Goal: Information Seeking & Learning: Learn about a topic

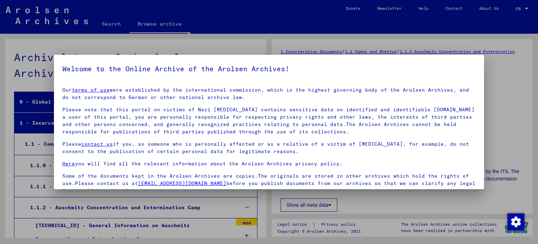
scroll to position [1, 0]
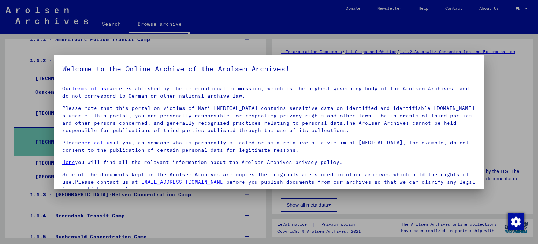
drag, startPoint x: 76, startPoint y: 142, endPoint x: 77, endPoint y: 179, distance: 37.1
click at [76, 198] on span "Declaration of consent: I hereby declare my consent to using sensitive personal…" at bounding box center [273, 210] width 405 height 25
click at [77, 180] on mat-dialog-container "Welcome to the Online Archive of the Arolsen Archives! Our terms of use were es…" at bounding box center [269, 122] width 431 height 134
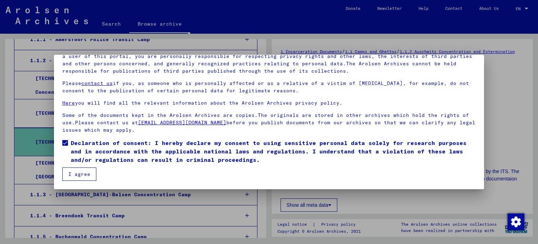
click at [79, 176] on button "I agree" at bounding box center [79, 173] width 34 height 13
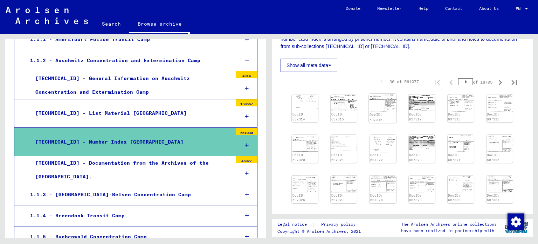
scroll to position [245, 0]
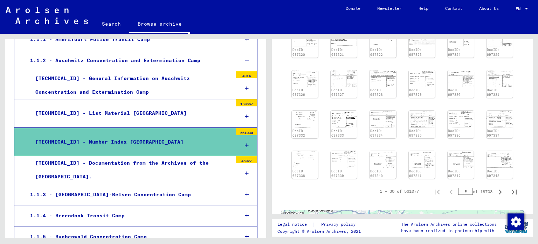
click at [225, 135] on div "[TECHNICAL_ID] - Number Index [GEOGRAPHIC_DATA]" at bounding box center [131, 142] width 203 height 14
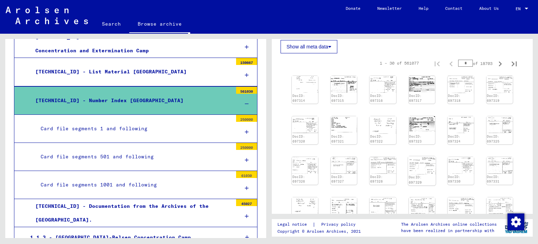
scroll to position [251, 0]
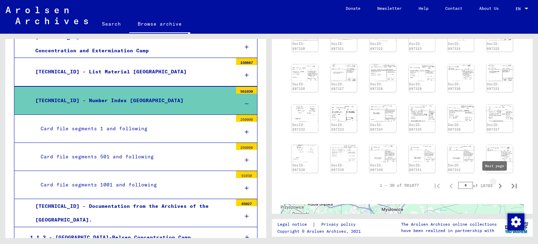
click at [497, 184] on icon "Next page" at bounding box center [500, 186] width 10 height 10
type input "*"
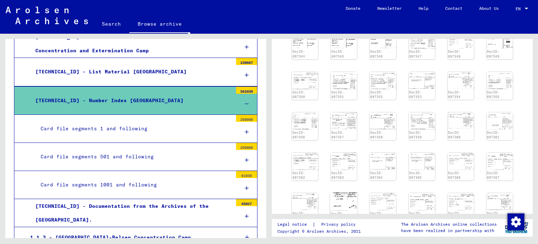
scroll to position [326, 0]
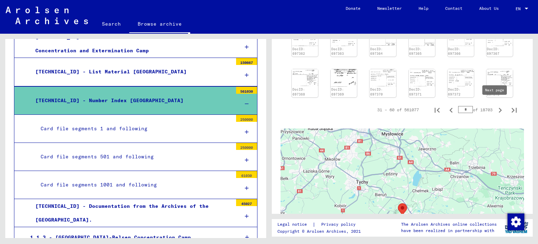
click at [495, 107] on icon "Next page" at bounding box center [500, 110] width 10 height 10
type input "*"
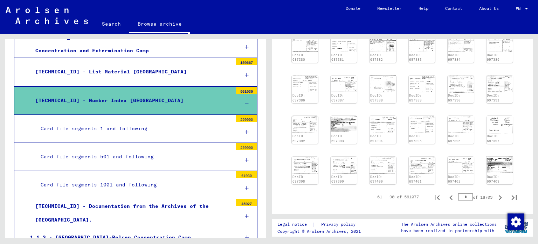
scroll to position [117, 0]
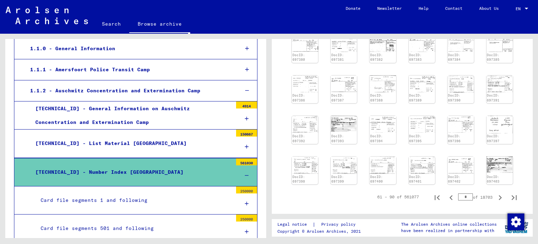
click at [150, 148] on div "[TECHNICAL_ID] - List Material [GEOGRAPHIC_DATA]" at bounding box center [131, 143] width 203 height 14
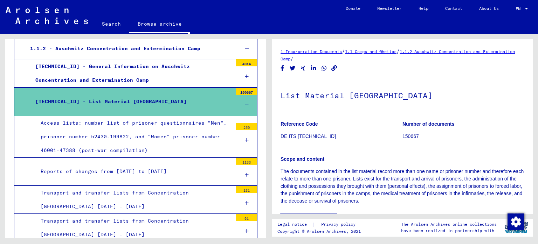
scroll to position [158, 0]
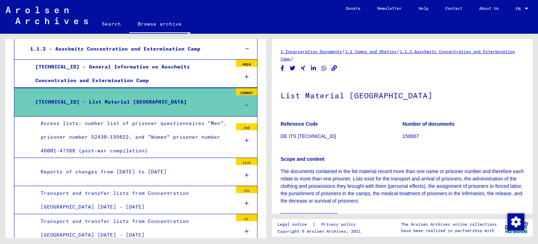
click at [236, 108] on div at bounding box center [246, 105] width 21 height 21
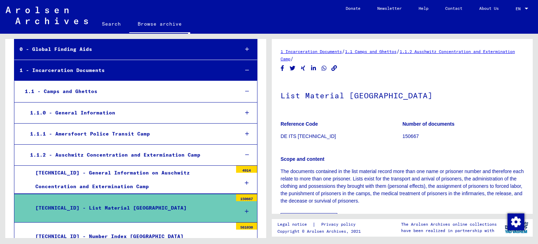
scroll to position [178, 0]
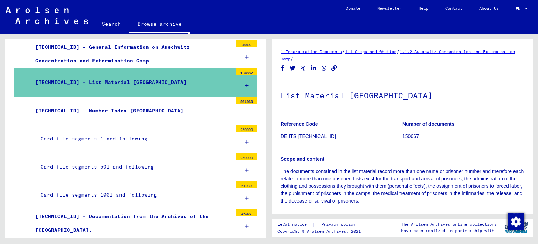
click at [219, 110] on div "[TECHNICAL_ID] - Number Index [GEOGRAPHIC_DATA]" at bounding box center [131, 111] width 203 height 14
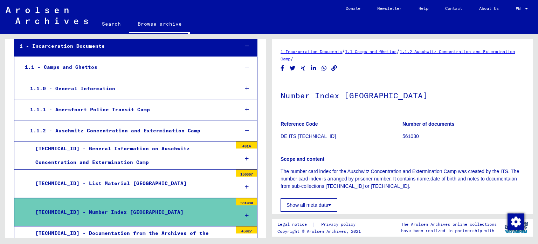
scroll to position [76, 0]
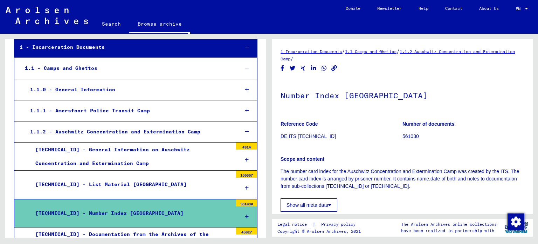
click at [177, 185] on div "[TECHNICAL_ID] - List Material [GEOGRAPHIC_DATA]" at bounding box center [131, 184] width 203 height 14
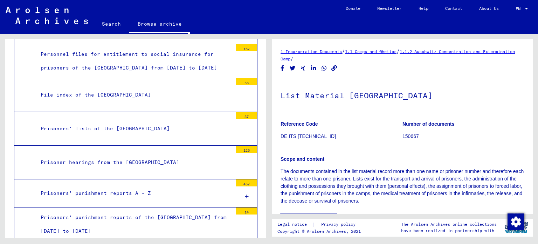
scroll to position [1090, 0]
click at [160, 131] on mat-tree-node "Prisoners' lists of the [GEOGRAPHIC_DATA] 37" at bounding box center [136, 128] width 244 height 34
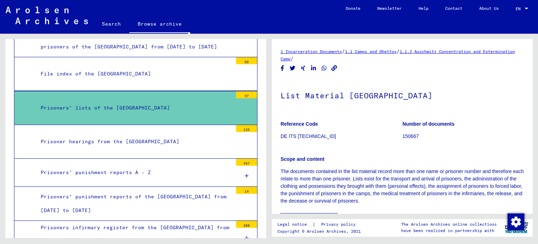
scroll to position [1111, 0]
click at [128, 104] on div "Prisoners' lists of the [GEOGRAPHIC_DATA]" at bounding box center [133, 108] width 197 height 14
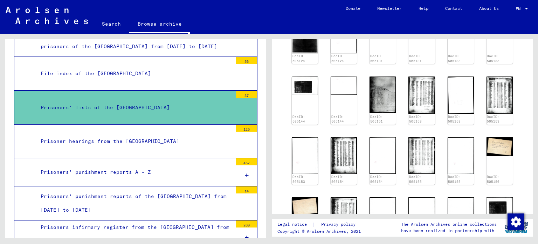
scroll to position [1132, 0]
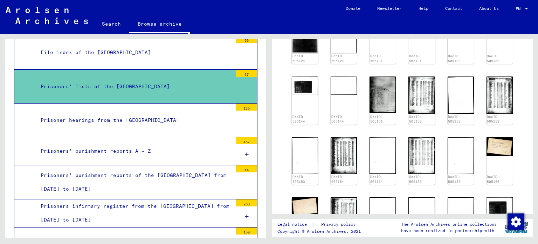
click at [127, 147] on div "Prisoners' punishment reports A - Z" at bounding box center [133, 151] width 197 height 14
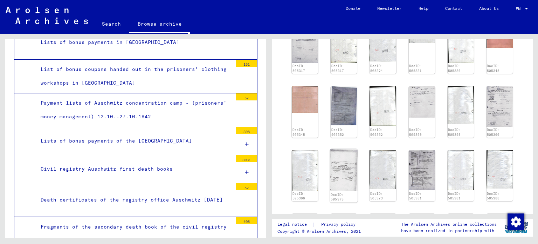
scroll to position [357, 0]
click at [149, 193] on div "Death certificates of the registry office Auschwitz [DATE]" at bounding box center [133, 200] width 197 height 14
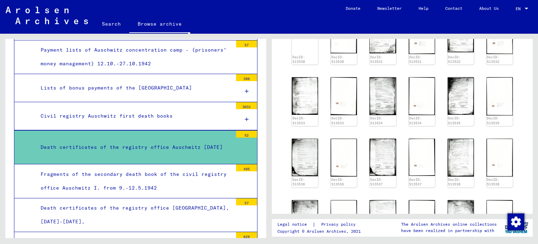
scroll to position [2274, 0]
click at [149, 167] on div "Fragments of the secondary death book of the civil registry office Auschwitz I.…" at bounding box center [133, 180] width 197 height 27
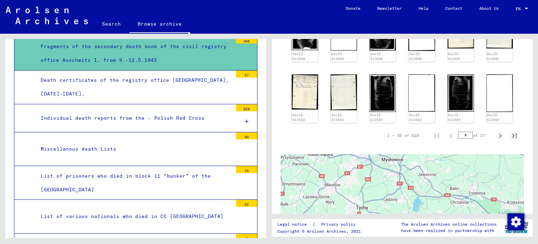
scroll to position [2401, 0]
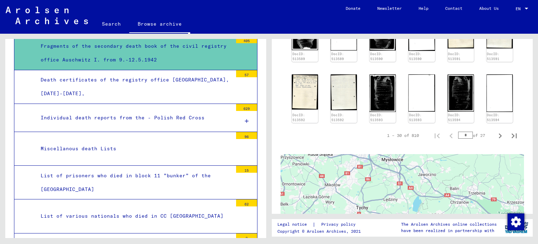
click at [157, 169] on div "List of prisoners who died in block 11 "bunker" of the [GEOGRAPHIC_DATA]" at bounding box center [133, 182] width 197 height 27
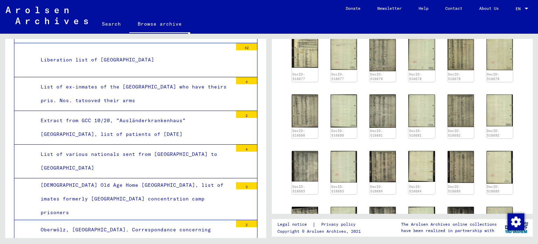
scroll to position [3106, 0]
click at [4, 133] on div "Archival tree of the Arolsen Archives 0 - Global Finding Aids 1 - Incarceration…" at bounding box center [134, 136] width 269 height 204
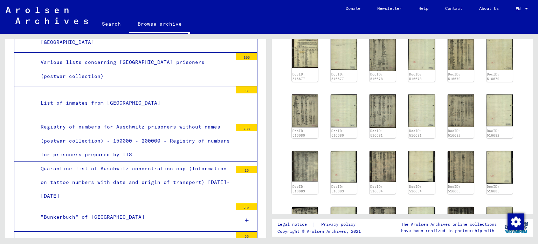
scroll to position [3450, 0]
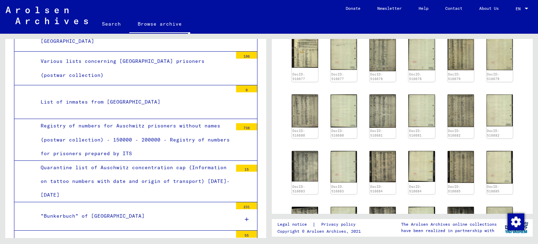
click at [136, 233] on div "List of prisoners, the penal detail of [GEOGRAPHIC_DATA] [DATE] - [DATE]" at bounding box center [133, 246] width 197 height 27
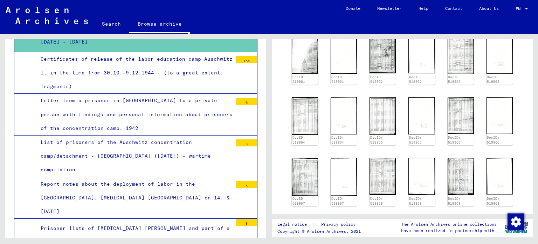
scroll to position [3662, 0]
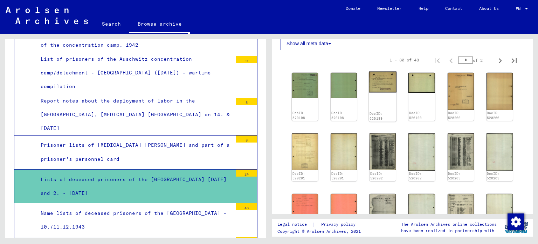
scroll to position [199, 0]
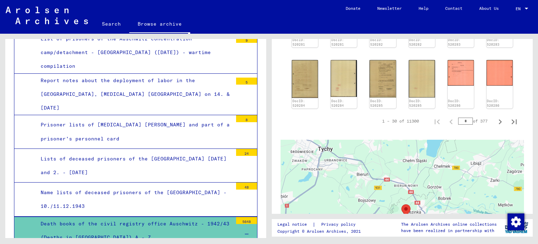
scroll to position [452, 0]
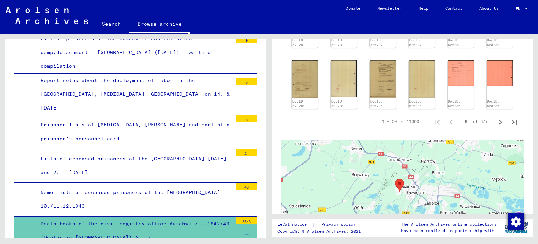
drag, startPoint x: 409, startPoint y: 183, endPoint x: 401, endPoint y: 133, distance: 50.4
click at [401, 133] on div "To navigate the map with touch gestures double-tap and hold your finger on the …" at bounding box center [403, 223] width 244 height 184
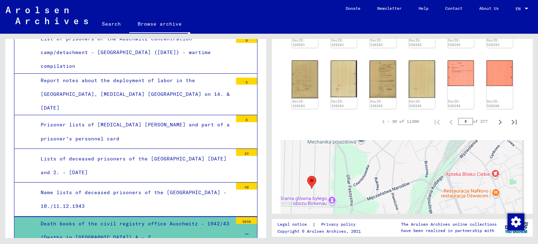
drag, startPoint x: 370, startPoint y: 182, endPoint x: 395, endPoint y: 205, distance: 34.0
click at [395, 205] on div at bounding box center [403, 227] width 244 height 175
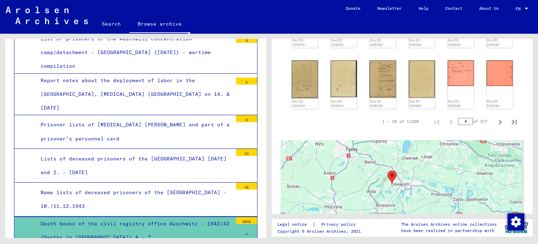
drag, startPoint x: 350, startPoint y: 201, endPoint x: 347, endPoint y: 171, distance: 31.0
click at [347, 171] on div at bounding box center [403, 227] width 244 height 175
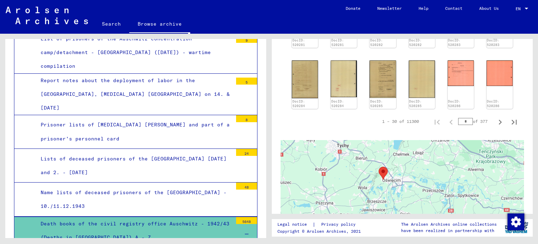
drag, startPoint x: 427, startPoint y: 205, endPoint x: 418, endPoint y: 205, distance: 8.8
click at [418, 205] on div at bounding box center [403, 227] width 244 height 175
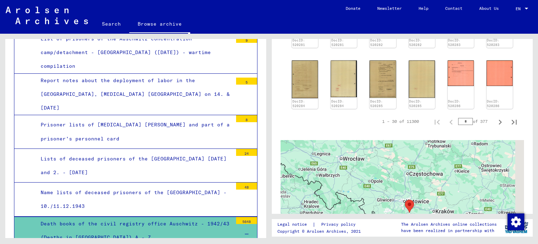
drag, startPoint x: 433, startPoint y: 184, endPoint x: 419, endPoint y: 212, distance: 31.2
click at [419, 212] on div at bounding box center [403, 227] width 244 height 175
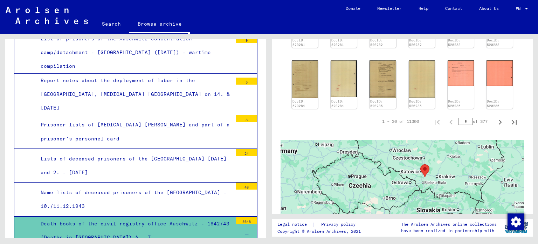
drag, startPoint x: 419, startPoint y: 212, endPoint x: 399, endPoint y: 176, distance: 40.9
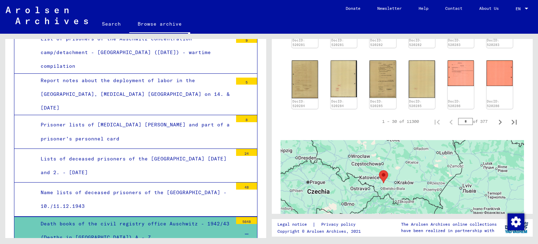
scroll to position [383, 0]
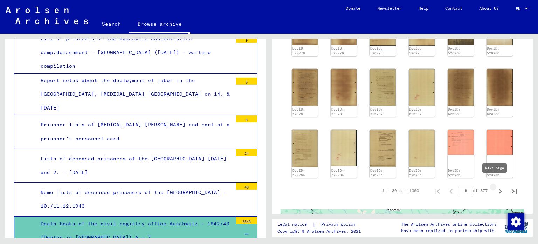
click at [501, 185] on button "Next page" at bounding box center [500, 190] width 14 height 14
type input "*"
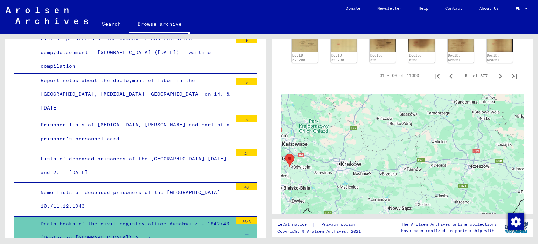
scroll to position [413, 0]
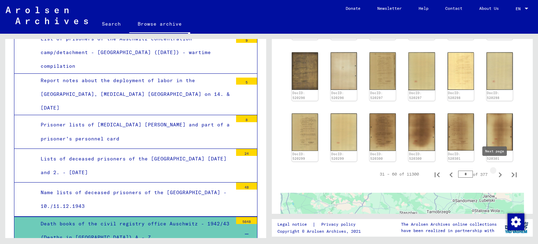
click at [495, 170] on icon "Next page" at bounding box center [500, 175] width 10 height 10
type input "*"
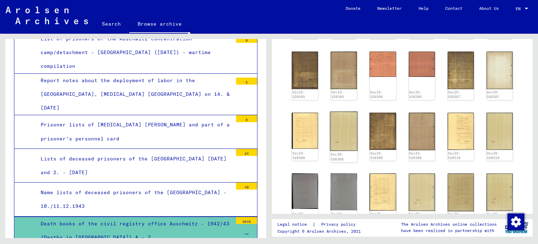
scroll to position [422, 0]
